Goal: Information Seeking & Learning: Learn about a topic

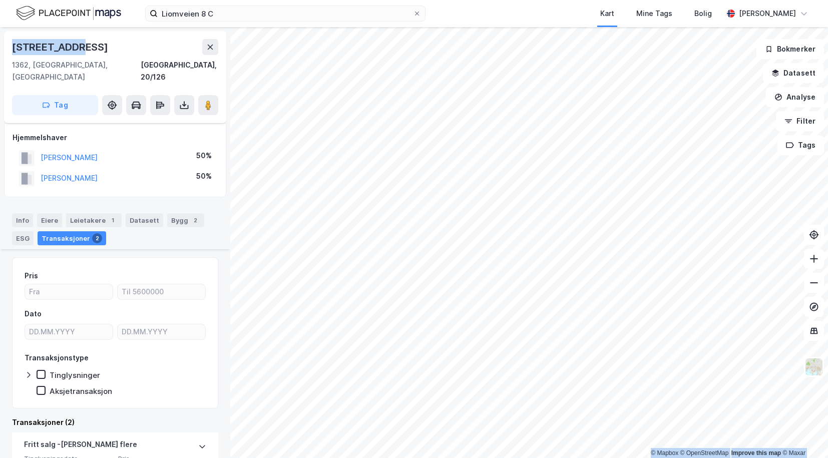
scroll to position [100, 0]
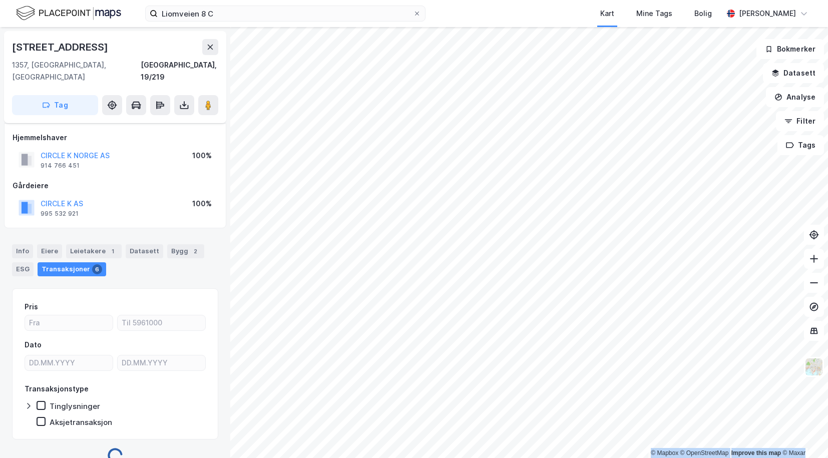
scroll to position [6, 0]
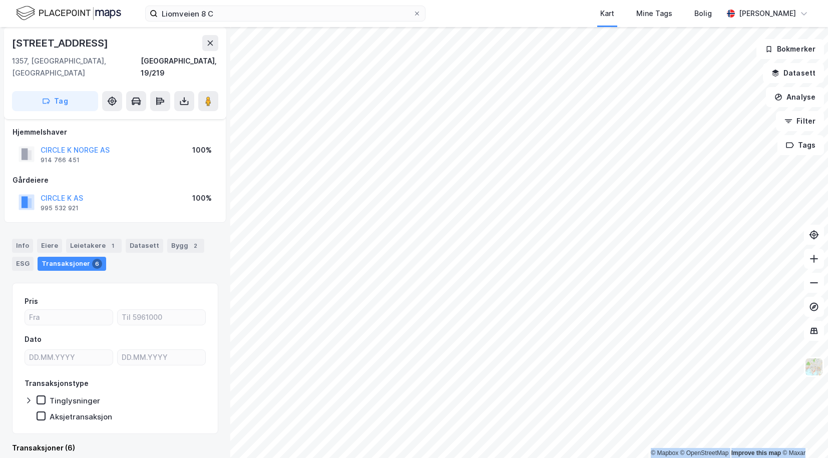
click at [596, 17] on div "Liomveien 8 C Kart Mine Tags Bolig [PERSON_NAME] © Mapbox © OpenStreetMap Impro…" at bounding box center [414, 229] width 828 height 458
click at [518, 0] on html "Liomveien 8 C Kart Mine Tags Bolig [PERSON_NAME] © Mapbox © OpenStreetMap Impro…" at bounding box center [414, 229] width 828 height 458
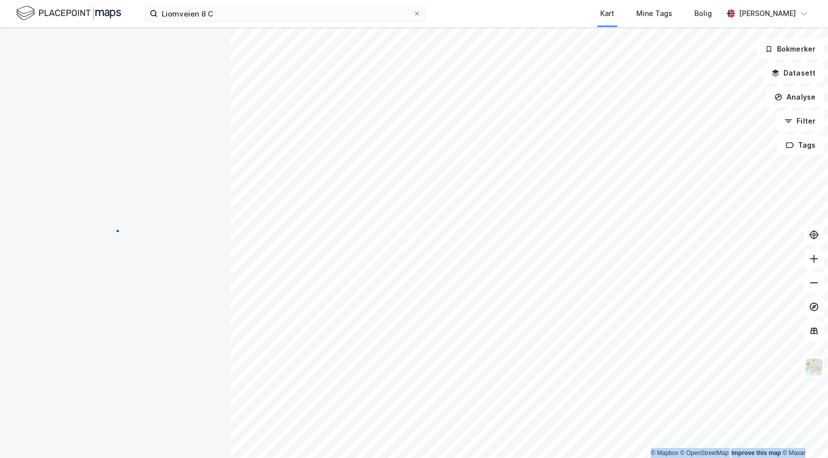
scroll to position [6, 0]
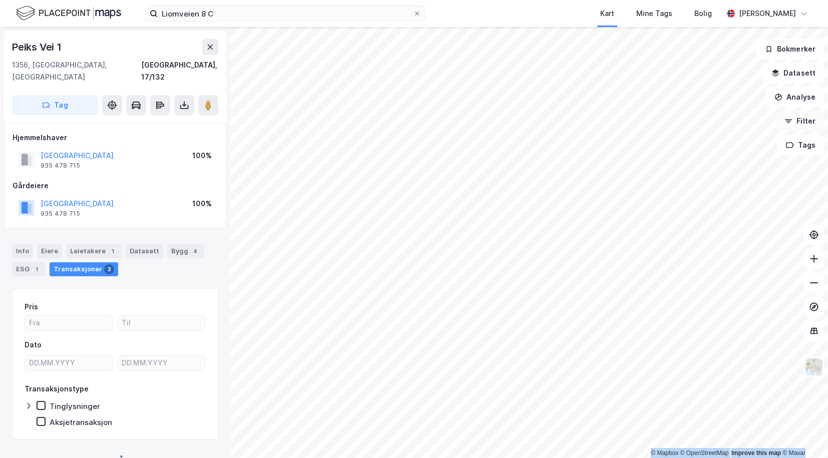
scroll to position [6, 0]
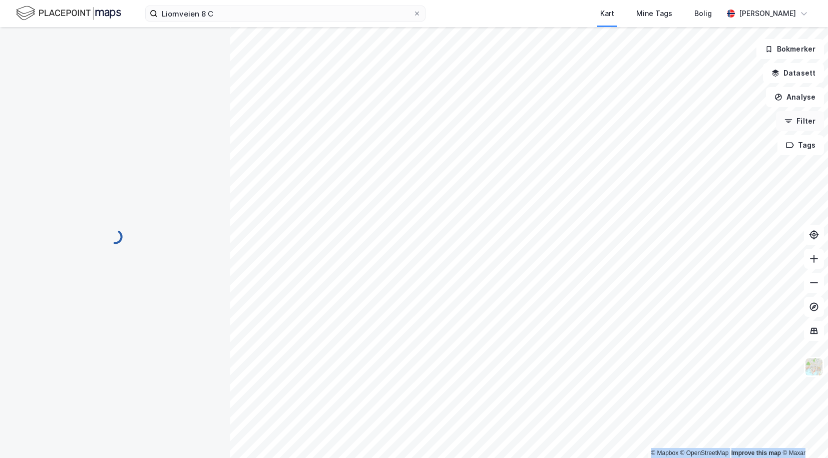
scroll to position [6, 0]
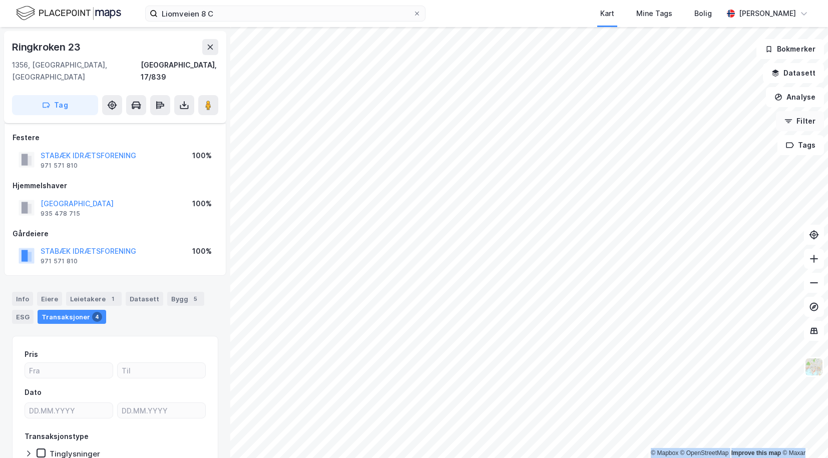
scroll to position [6, 0]
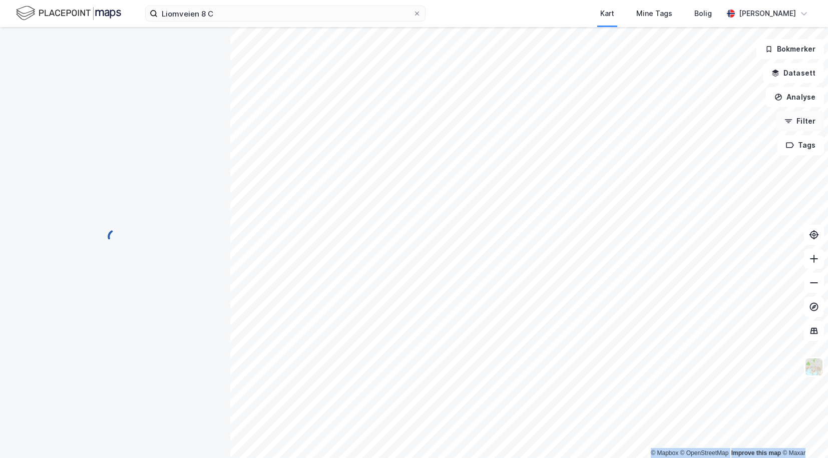
scroll to position [6, 0]
